Goal: Download file/media

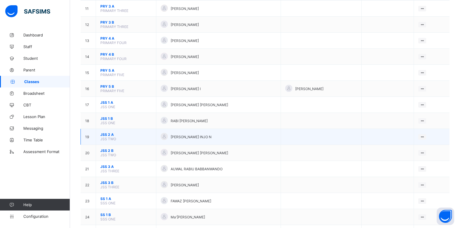
scroll to position [217, 0]
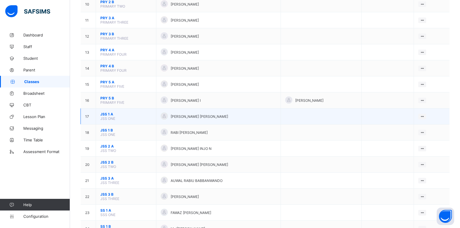
click at [115, 118] on td "JSS 1 A JSS ONE" at bounding box center [126, 116] width 60 height 16
click at [109, 115] on span "JSS 1 A" at bounding box center [125, 114] width 51 height 4
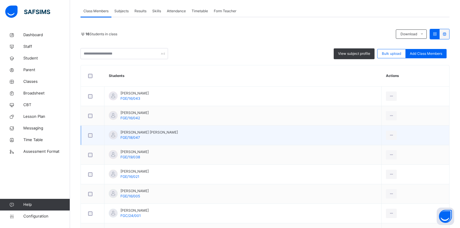
scroll to position [117, 0]
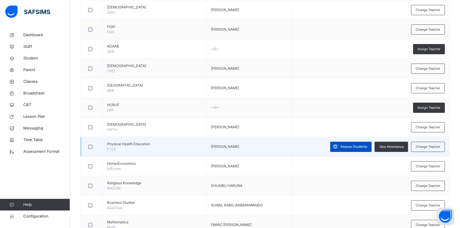
scroll to position [175, 0]
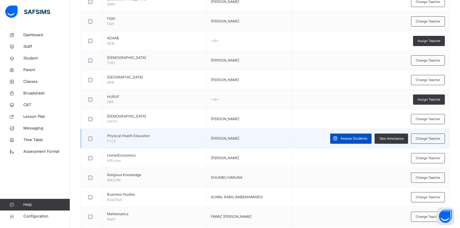
click at [355, 139] on span "Assess Students" at bounding box center [353, 138] width 27 height 5
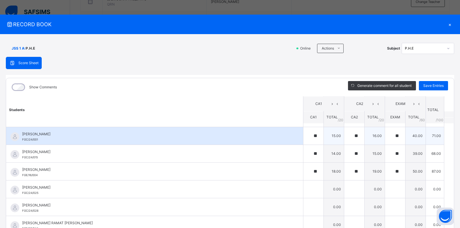
scroll to position [146, 0]
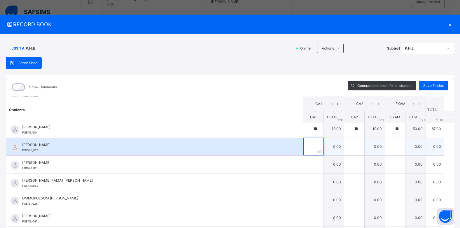
click at [307, 146] on div at bounding box center [313, 146] width 20 height 17
type input "**"
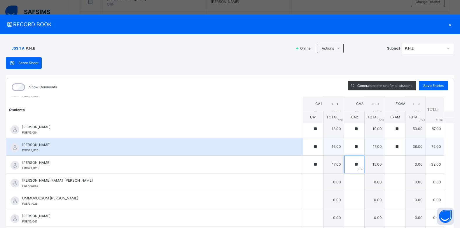
type input "**"
type input "*"
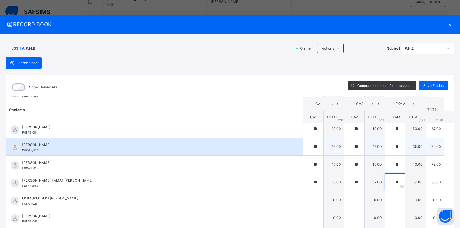
type input "**"
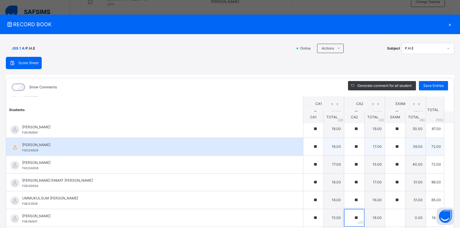
type input "**"
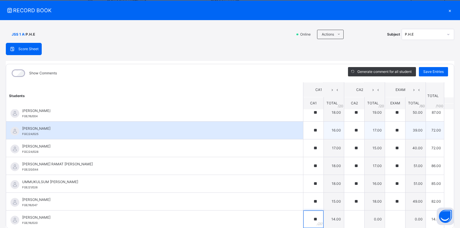
type input "**"
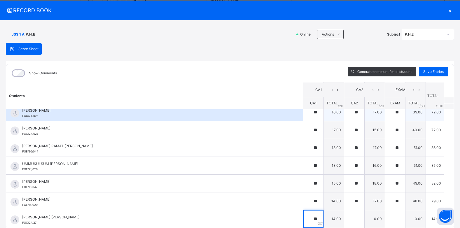
type input "**"
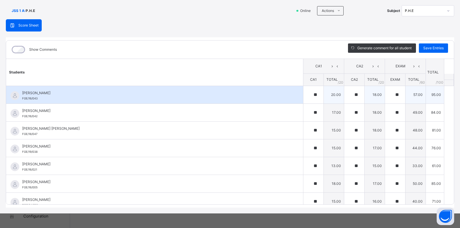
scroll to position [0, 0]
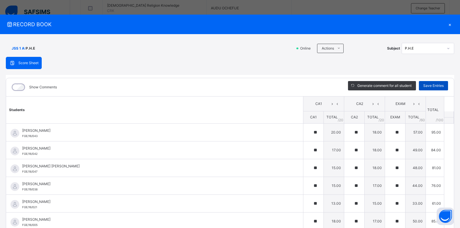
click at [430, 86] on span "Save Entries" at bounding box center [433, 85] width 20 height 5
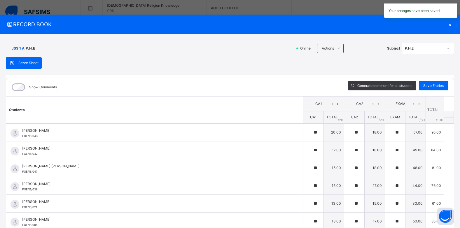
type input "**"
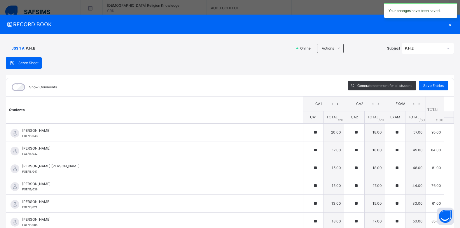
type input "**"
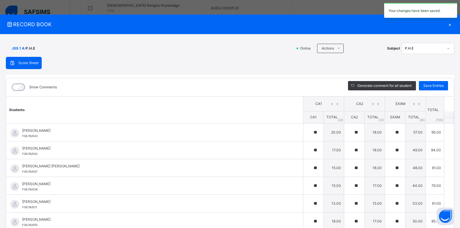
type input "**"
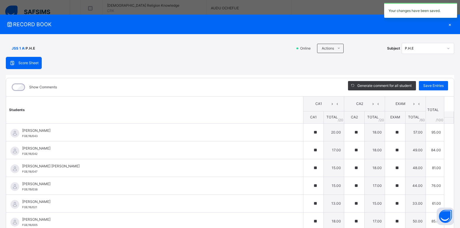
type input "**"
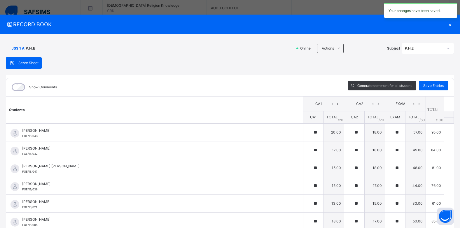
type input "**"
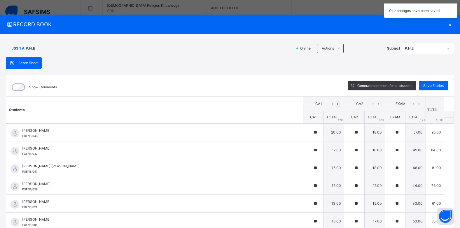
type input "**"
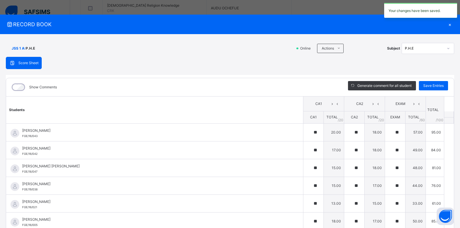
type input "**"
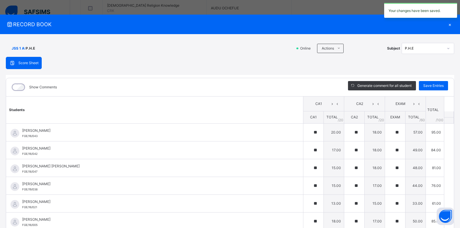
type input "**"
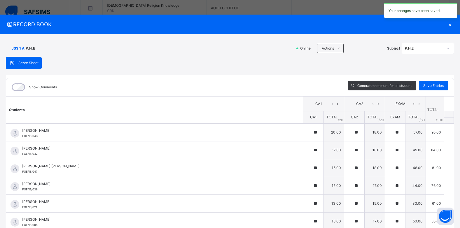
type input "**"
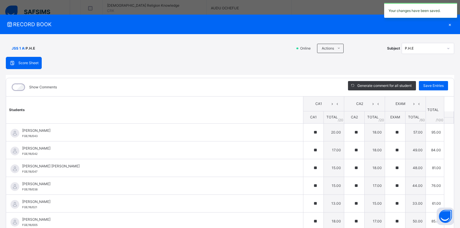
type input "**"
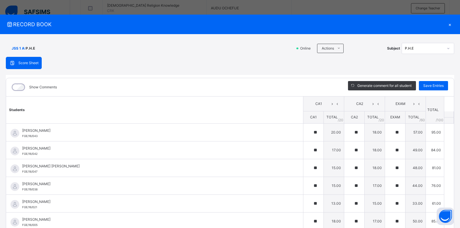
click at [447, 24] on div "×" at bounding box center [449, 24] width 9 height 8
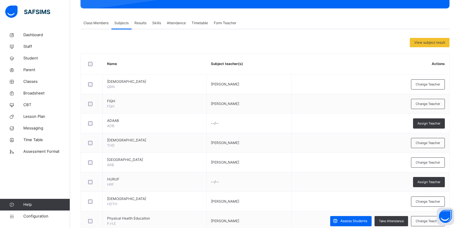
scroll to position [82, 0]
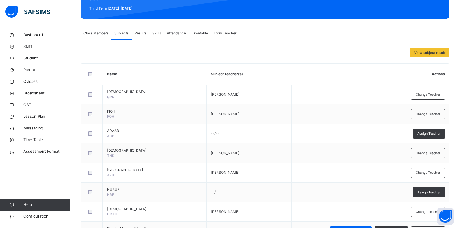
click at [142, 35] on span "Results" at bounding box center [140, 33] width 12 height 5
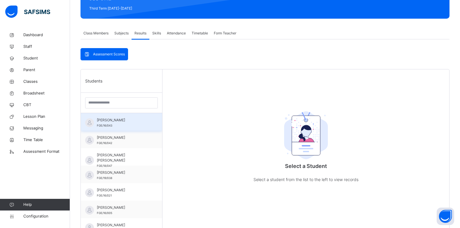
click at [125, 123] on span "[PERSON_NAME]" at bounding box center [123, 119] width 52 height 5
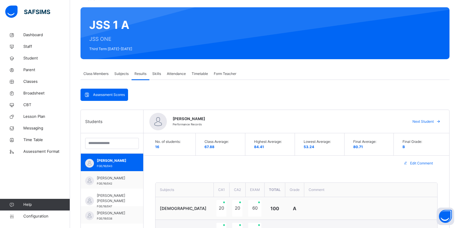
scroll to position [0, 0]
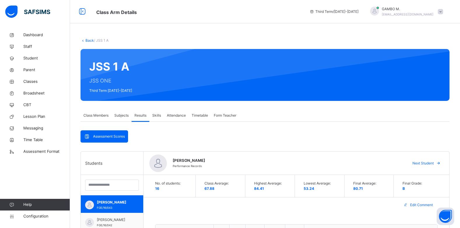
click at [87, 40] on link "Back" at bounding box center [89, 40] width 8 height 4
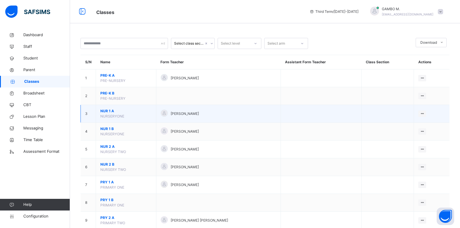
click at [110, 110] on span "NUR 1 A" at bounding box center [125, 110] width 51 height 5
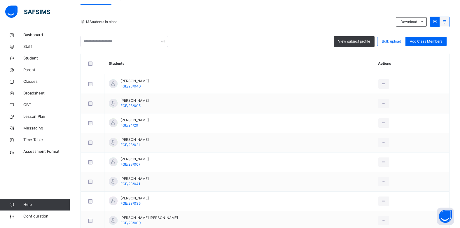
scroll to position [29, 0]
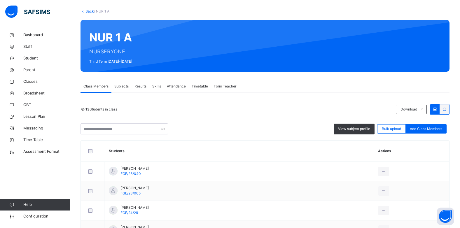
click at [122, 85] on span "Subjects" at bounding box center [121, 86] width 14 height 5
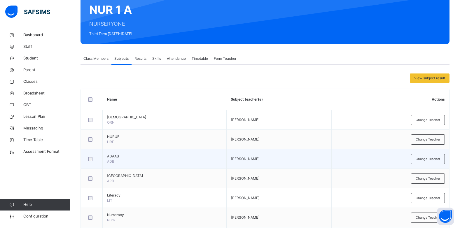
scroll to position [0, 0]
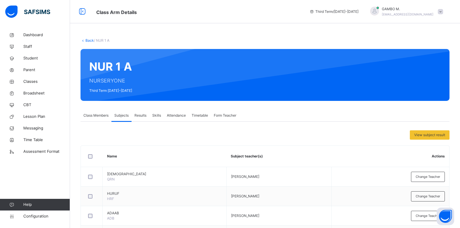
click at [138, 115] on span "Results" at bounding box center [140, 115] width 12 height 5
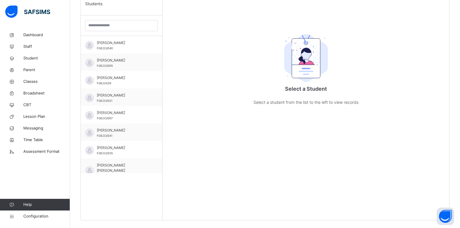
scroll to position [169, 0]
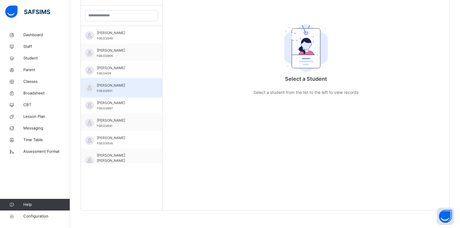
click at [96, 88] on div "[PERSON_NAME] FGE/23/021" at bounding box center [121, 86] width 81 height 17
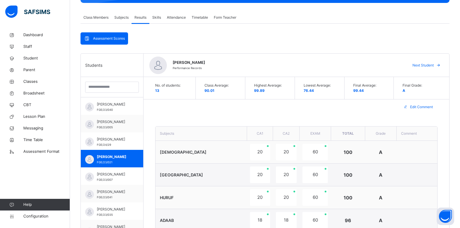
scroll to position [111, 0]
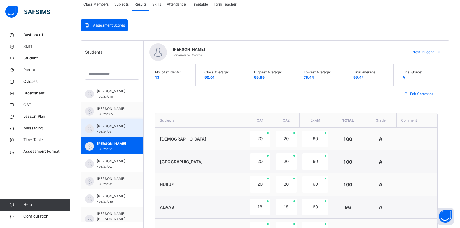
click at [114, 127] on span "[PERSON_NAME]" at bounding box center [113, 126] width 33 height 5
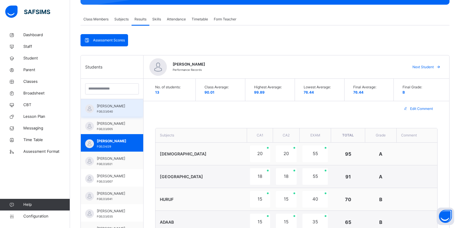
scroll to position [82, 0]
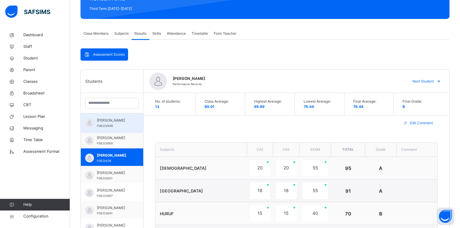
click at [125, 123] on span "[PERSON_NAME]" at bounding box center [113, 120] width 33 height 5
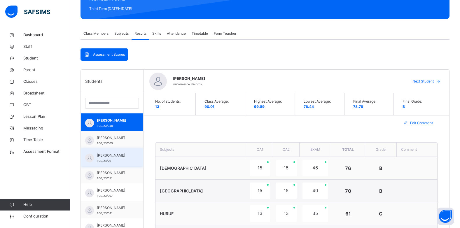
click at [104, 148] on div "[PERSON_NAME] FGE/24/29" at bounding box center [112, 156] width 62 height 17
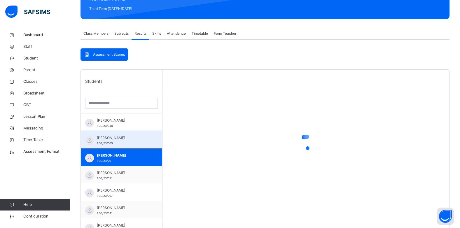
click at [108, 139] on span "[PERSON_NAME]" at bounding box center [123, 137] width 52 height 5
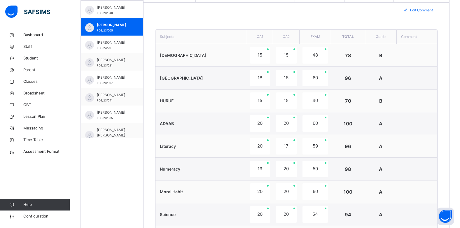
scroll to position [199, 0]
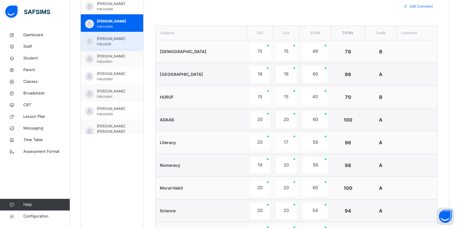
click at [120, 41] on span "[PERSON_NAME]" at bounding box center [113, 38] width 33 height 5
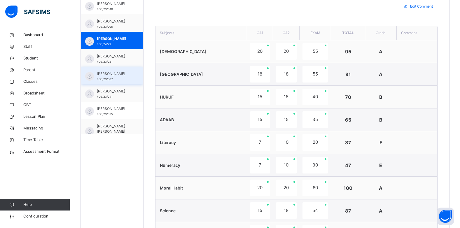
click at [113, 76] on span "[PERSON_NAME]" at bounding box center [113, 73] width 33 height 5
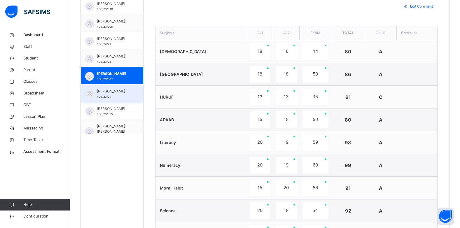
click at [99, 97] on span "FGE/23/041" at bounding box center [104, 96] width 15 height 3
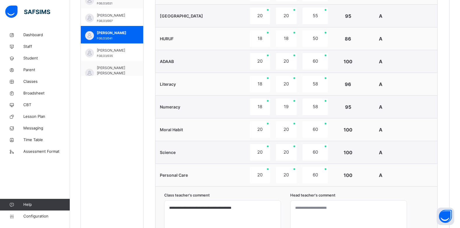
scroll to position [111, 0]
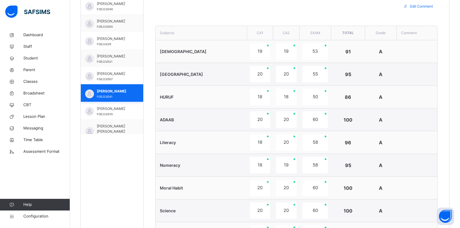
click at [107, 111] on span "[PERSON_NAME]" at bounding box center [113, 108] width 33 height 5
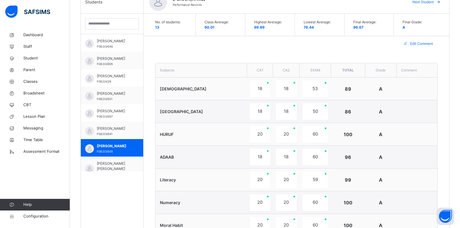
scroll to position [169, 0]
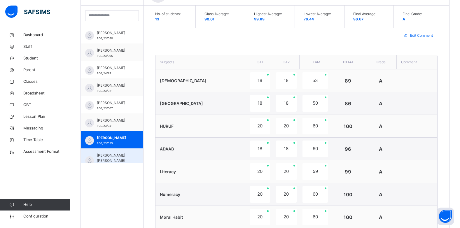
click at [114, 159] on span "[PERSON_NAME] [PERSON_NAME]" at bounding box center [113, 158] width 33 height 10
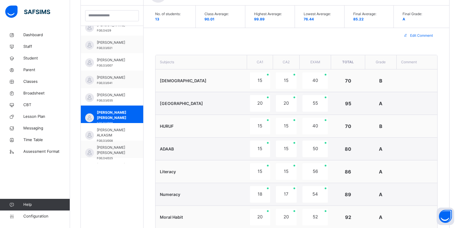
scroll to position [47, 0]
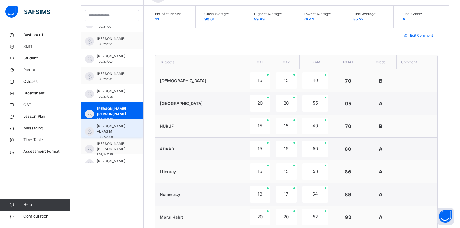
click at [105, 134] on span "[PERSON_NAME] ALKASIM" at bounding box center [113, 129] width 33 height 10
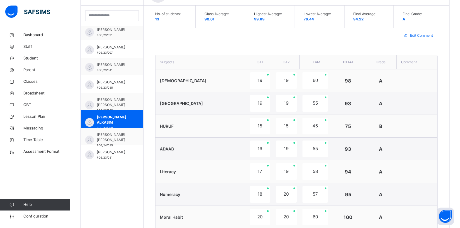
scroll to position [58, 0]
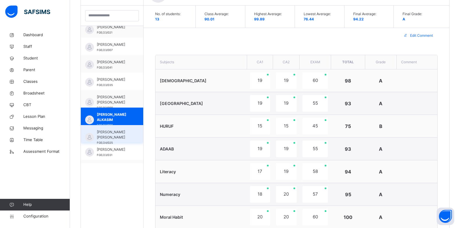
click at [124, 136] on span "[PERSON_NAME] [PERSON_NAME]" at bounding box center [113, 134] width 33 height 10
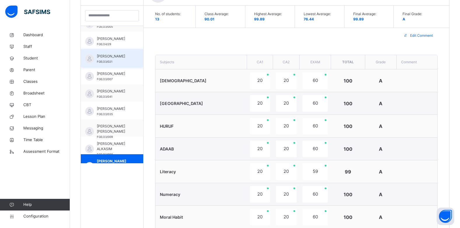
scroll to position [0, 0]
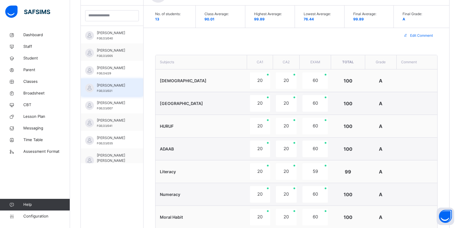
click at [104, 88] on span "[PERSON_NAME]" at bounding box center [113, 85] width 33 height 5
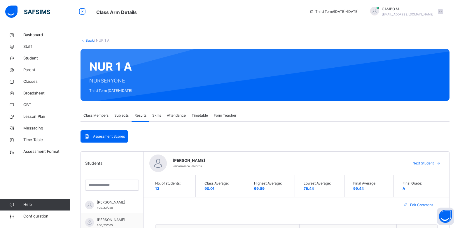
click at [87, 40] on link "Back" at bounding box center [89, 40] width 8 height 4
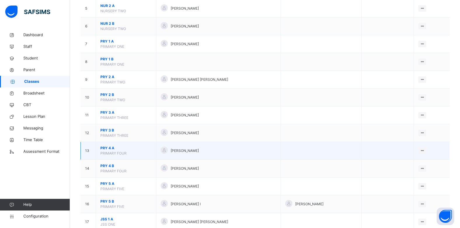
scroll to position [175, 0]
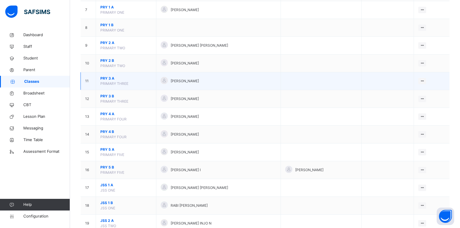
click at [113, 80] on span "PRY 3 A" at bounding box center [125, 78] width 51 height 5
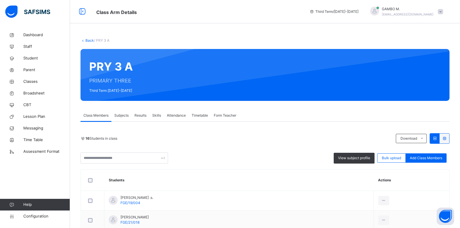
click at [138, 116] on span "Results" at bounding box center [140, 115] width 12 height 5
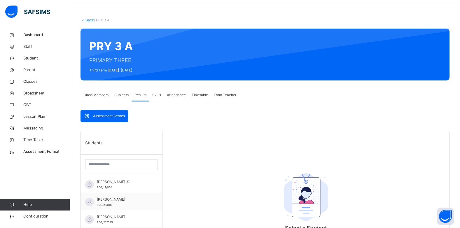
scroll to position [29, 0]
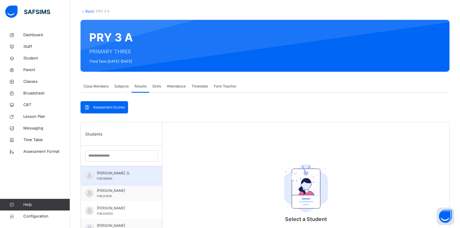
click at [117, 176] on span "[PERSON_NAME] .S." at bounding box center [123, 173] width 52 height 5
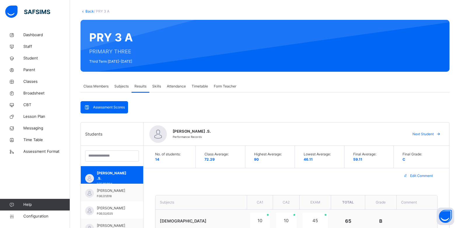
click at [89, 10] on link "Back" at bounding box center [89, 11] width 8 height 4
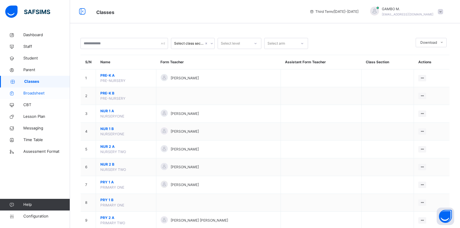
click at [46, 92] on span "Broadsheet" at bounding box center [46, 93] width 47 height 6
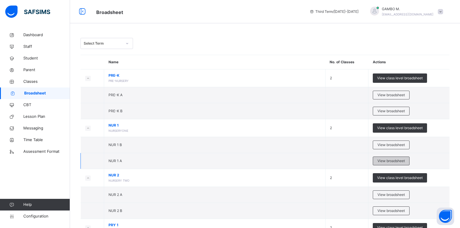
click at [379, 161] on div "View broadsheet" at bounding box center [391, 161] width 37 height 9
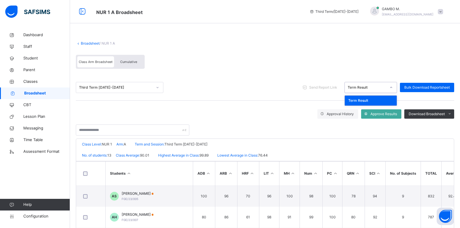
click at [383, 85] on div "Term Result" at bounding box center [366, 87] width 38 height 5
click at [383, 86] on div "Term Result" at bounding box center [366, 87] width 38 height 5
click at [131, 62] on span "Cumulative" at bounding box center [128, 62] width 17 height 4
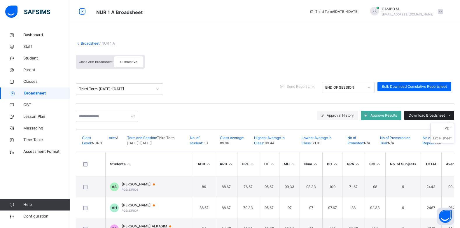
click at [444, 114] on span "Download Broadsheet" at bounding box center [426, 115] width 36 height 5
click at [450, 129] on li "PDF" at bounding box center [441, 128] width 23 height 10
click at [84, 43] on link "Broadsheet" at bounding box center [90, 43] width 19 height 4
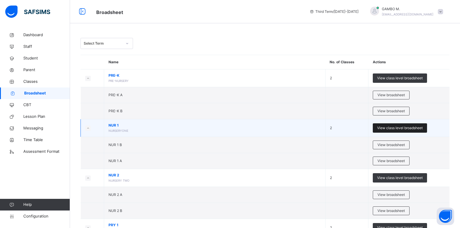
click at [420, 127] on span "View class level broadsheet" at bounding box center [399, 127] width 45 height 5
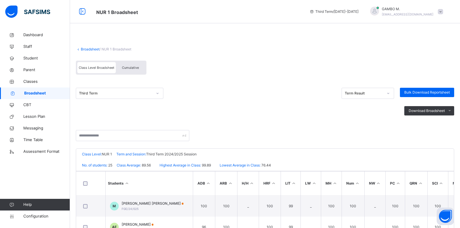
click at [141, 63] on div "Cumulative" at bounding box center [130, 67] width 29 height 11
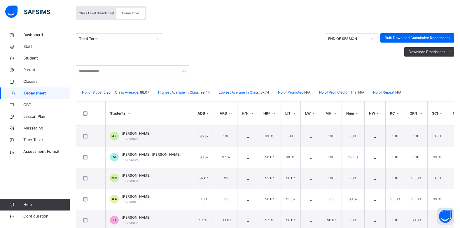
scroll to position [85, 0]
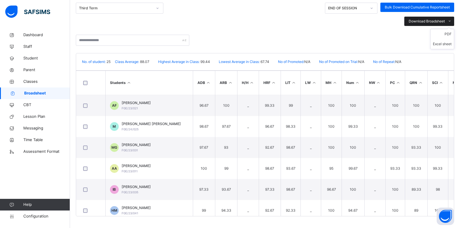
click at [434, 19] on span "Download Broadsheet" at bounding box center [426, 21] width 36 height 5
click at [445, 23] on span "Download Broadsheet" at bounding box center [426, 21] width 36 height 5
click at [452, 34] on li "PDF" at bounding box center [441, 34] width 23 height 10
